Goal: Information Seeking & Learning: Find specific fact

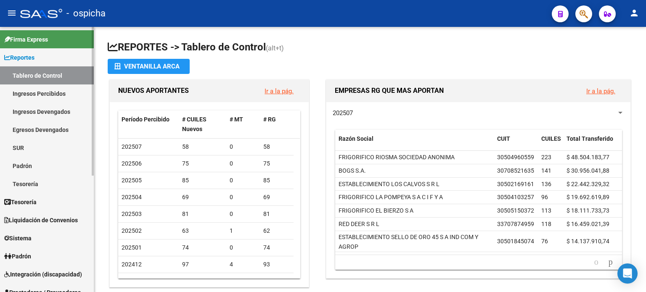
click at [18, 252] on span "Padrón" at bounding box center [17, 256] width 27 height 9
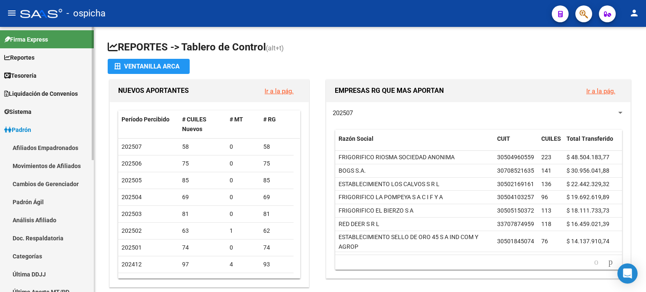
click at [27, 143] on link "Afiliados Empadronados" at bounding box center [47, 148] width 94 height 18
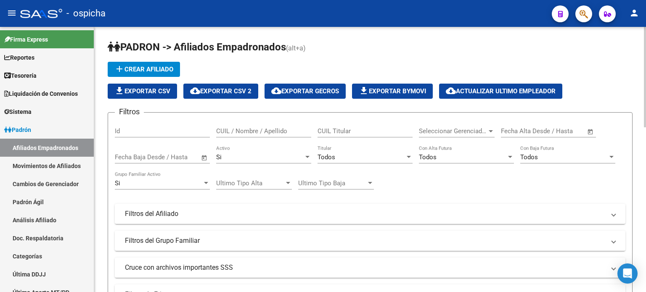
click at [249, 132] on input "CUIL / Nombre / Apellido" at bounding box center [263, 131] width 95 height 8
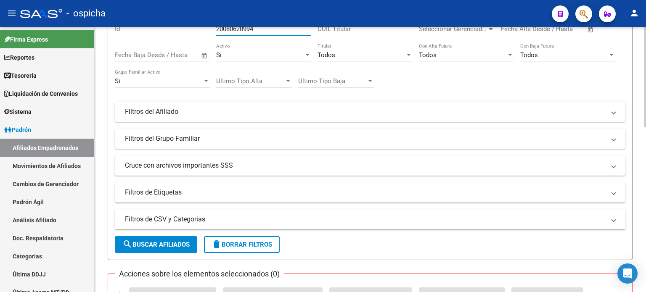
scroll to position [126, 0]
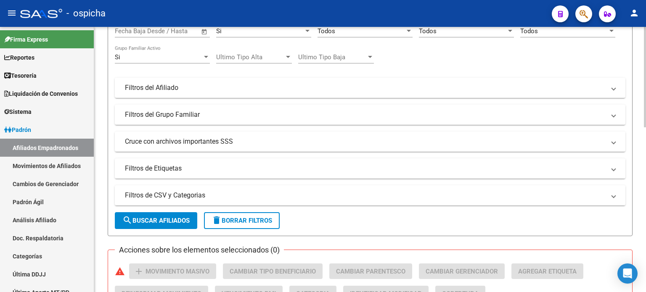
click at [167, 214] on button "search Buscar Afiliados" at bounding box center [156, 220] width 82 height 17
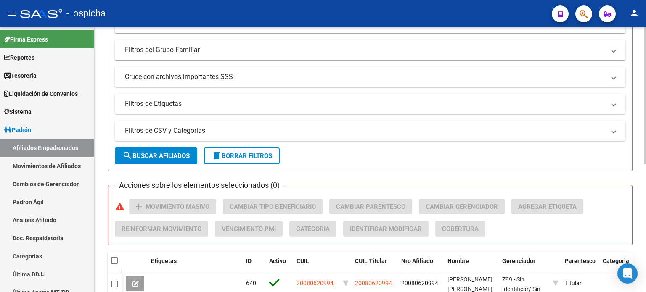
scroll to position [246, 0]
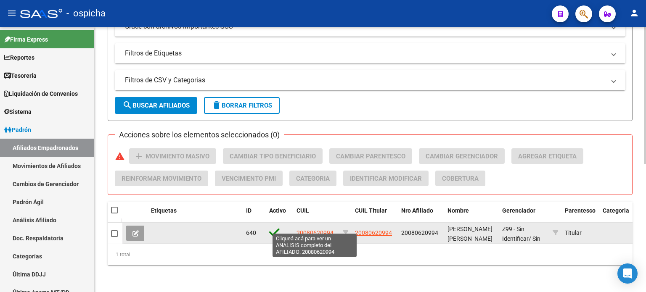
click at [309, 230] on span "20080620994" at bounding box center [314, 233] width 37 height 7
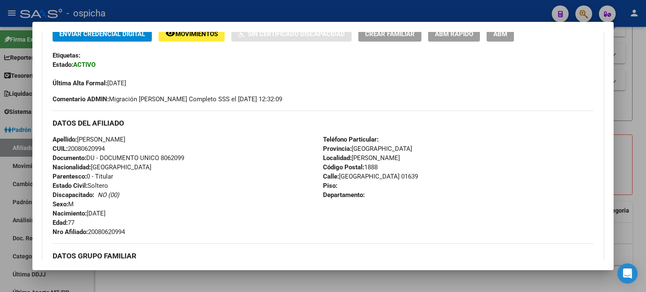
scroll to position [210, 0]
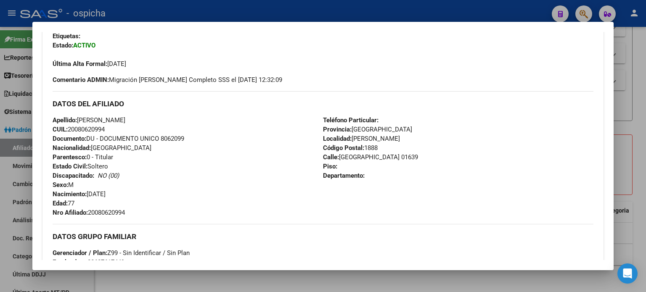
drag, startPoint x: 50, startPoint y: 103, endPoint x: 393, endPoint y: 184, distance: 351.7
click at [393, 184] on div "Enviar Credencial Digital remove_red_eye Movimientos Sin Certificado Discapacid…" at bounding box center [322, 231] width 561 height 449
copy div "DATOS DEL AFILIADO Apellido: [PERSON_NAME] CUIL: 20080620994 Documento: DU - DO…"
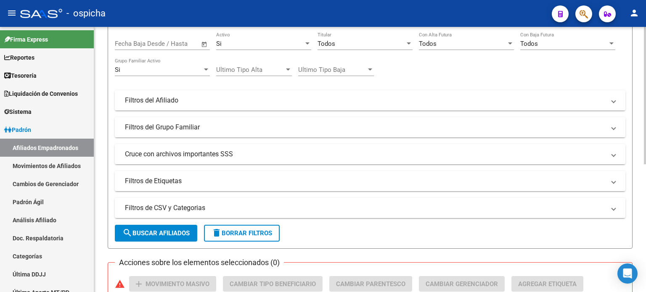
scroll to position [0, 0]
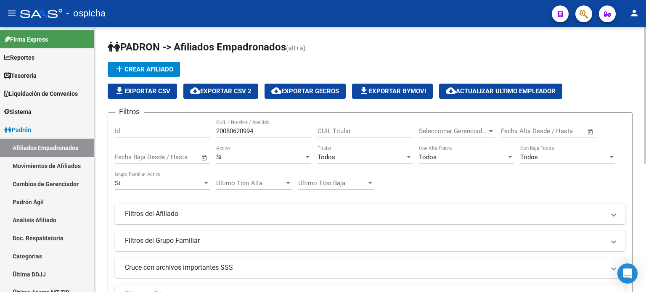
click at [258, 131] on input "20080620994" at bounding box center [263, 131] width 95 height 8
type input "2"
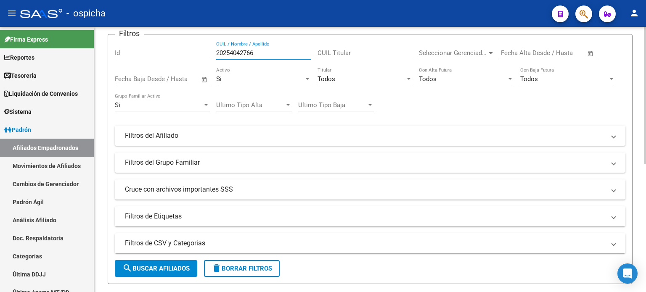
scroll to position [126, 0]
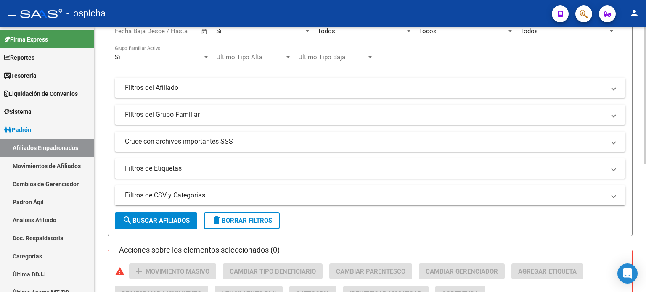
type input "20254042766"
click at [177, 218] on span "search Buscar Afiliados" at bounding box center [155, 221] width 67 height 8
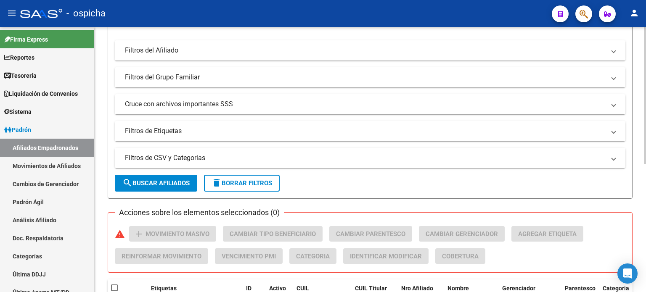
scroll to position [246, 0]
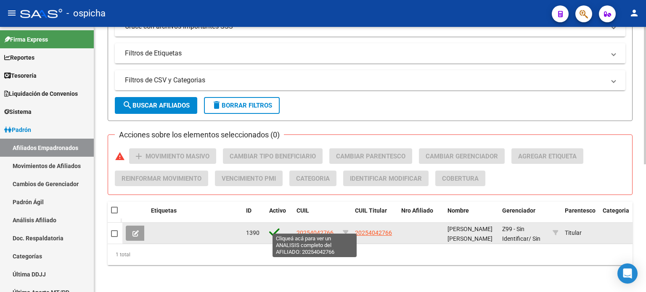
click at [308, 230] on span "20254042766" at bounding box center [314, 233] width 37 height 7
type textarea "20254042766"
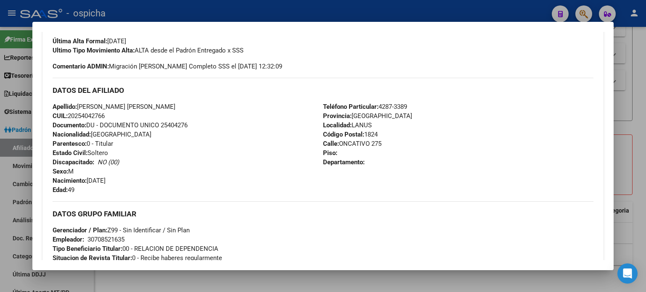
scroll to position [252, 0]
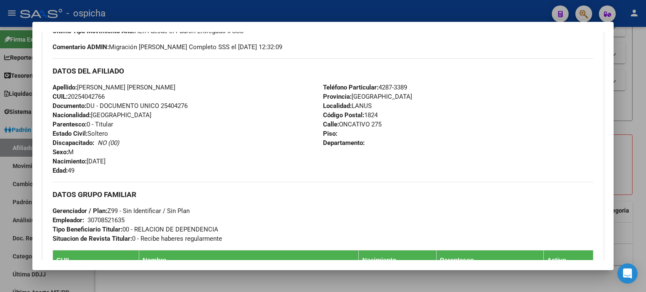
drag, startPoint x: 53, startPoint y: 71, endPoint x: 367, endPoint y: 144, distance: 323.2
click at [373, 152] on div "DATOS DEL AFILIADO Apellido: [PERSON_NAME] [PERSON_NAME] CUIL: 20254042766 Docu…" at bounding box center [323, 116] width 541 height 117
copy div "DATOS DEL AFILIADO Apellido: [PERSON_NAME] [PERSON_NAME] CUIL: 20254042766 Docu…"
